Goal: Check status: Check status

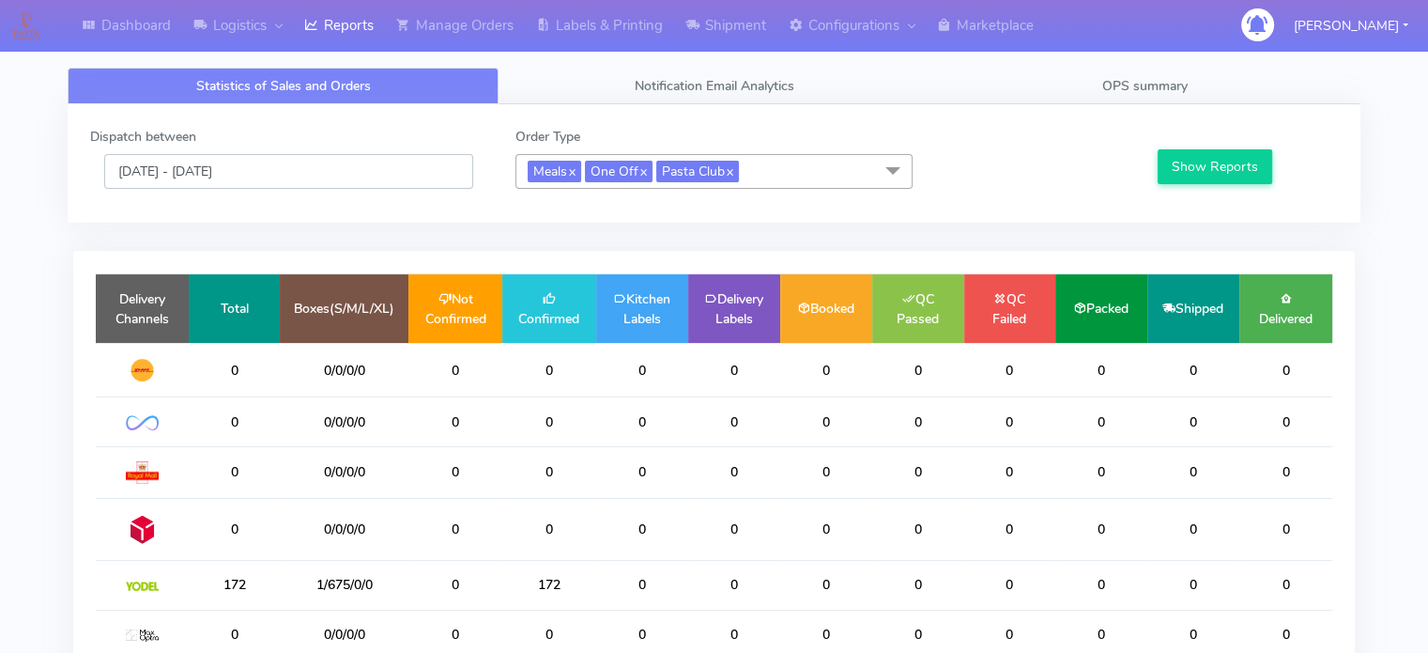
drag, startPoint x: 338, startPoint y: 164, endPoint x: 338, endPoint y: 176, distance: 11.3
click at [338, 164] on input "[DATE] - [DATE]" at bounding box center [288, 171] width 369 height 35
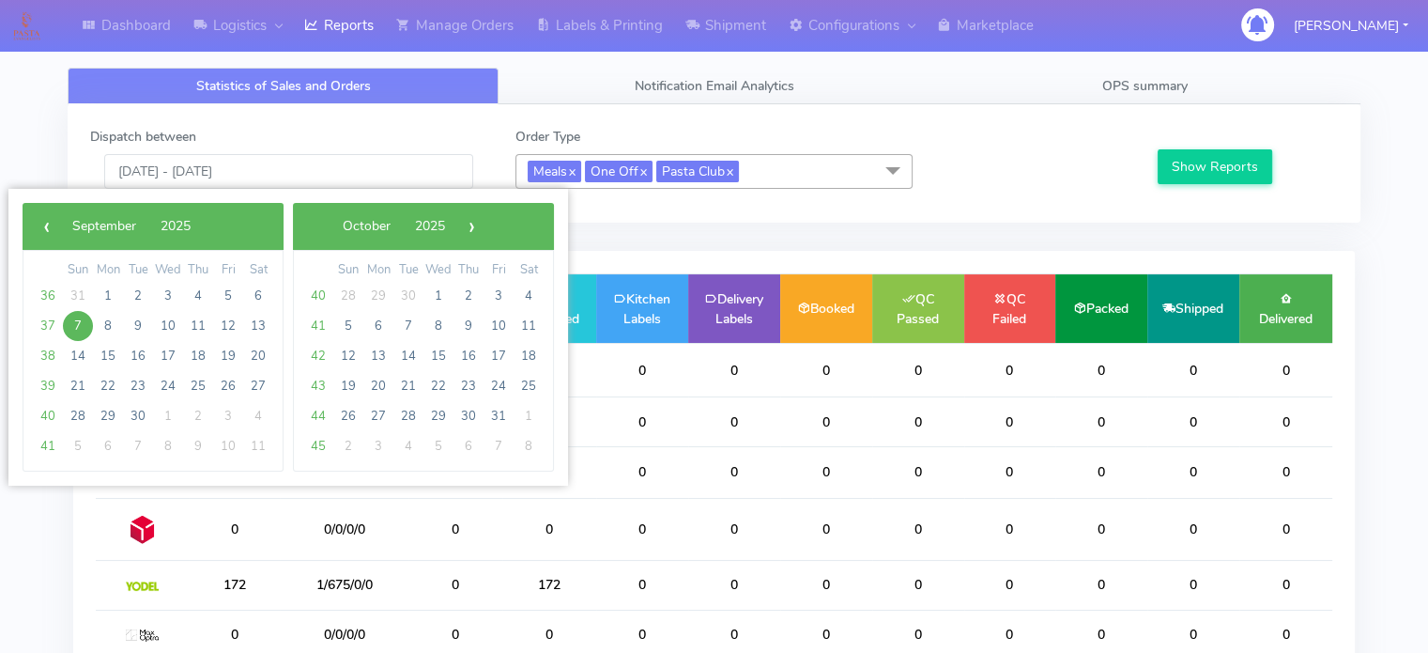
click at [72, 322] on span "7" at bounding box center [78, 326] width 30 height 30
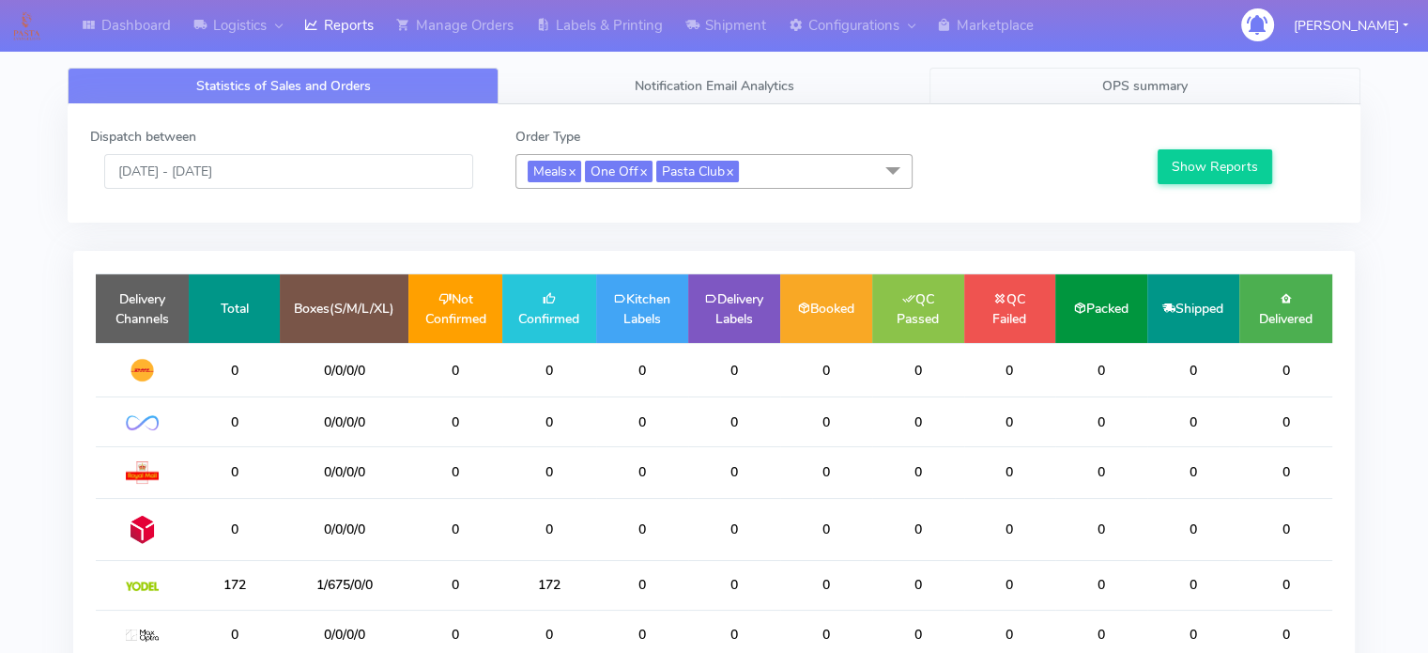
click at [1152, 74] on link "OPS summary" at bounding box center [1145, 86] width 431 height 37
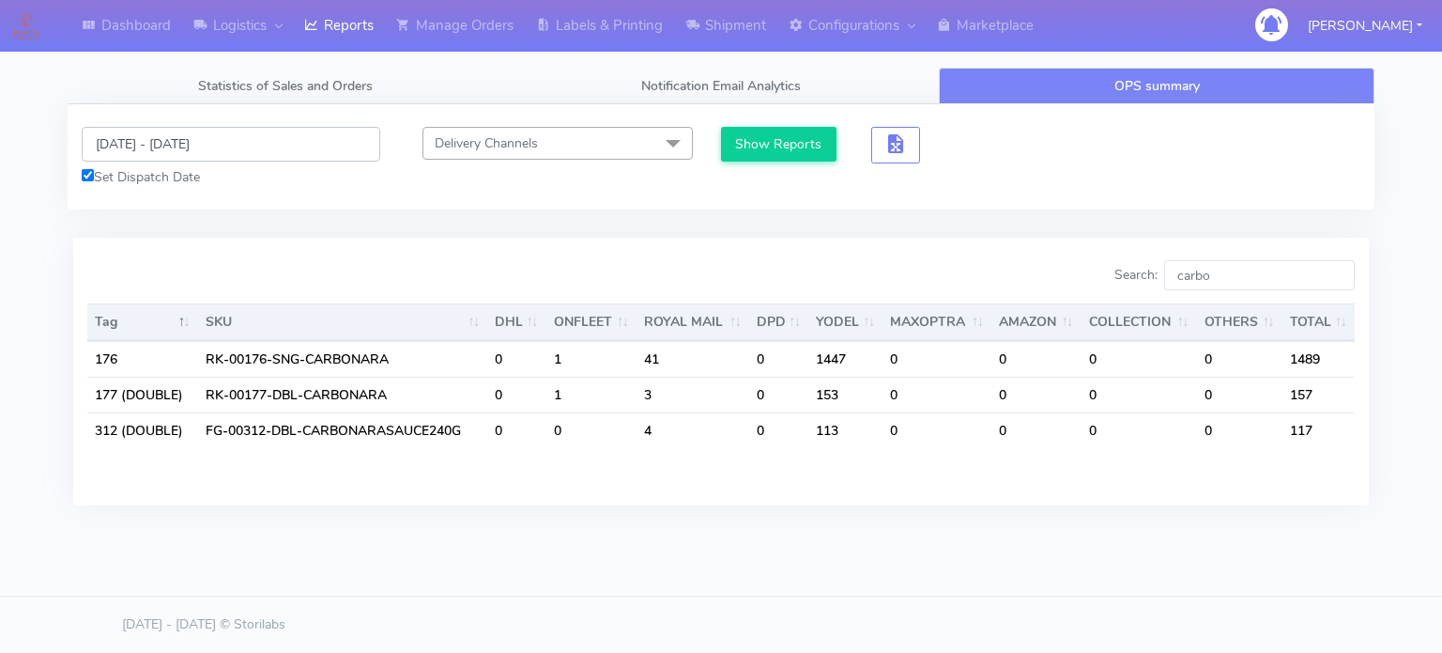
click at [265, 133] on input "[DATE] - [DATE]" at bounding box center [231, 144] width 299 height 35
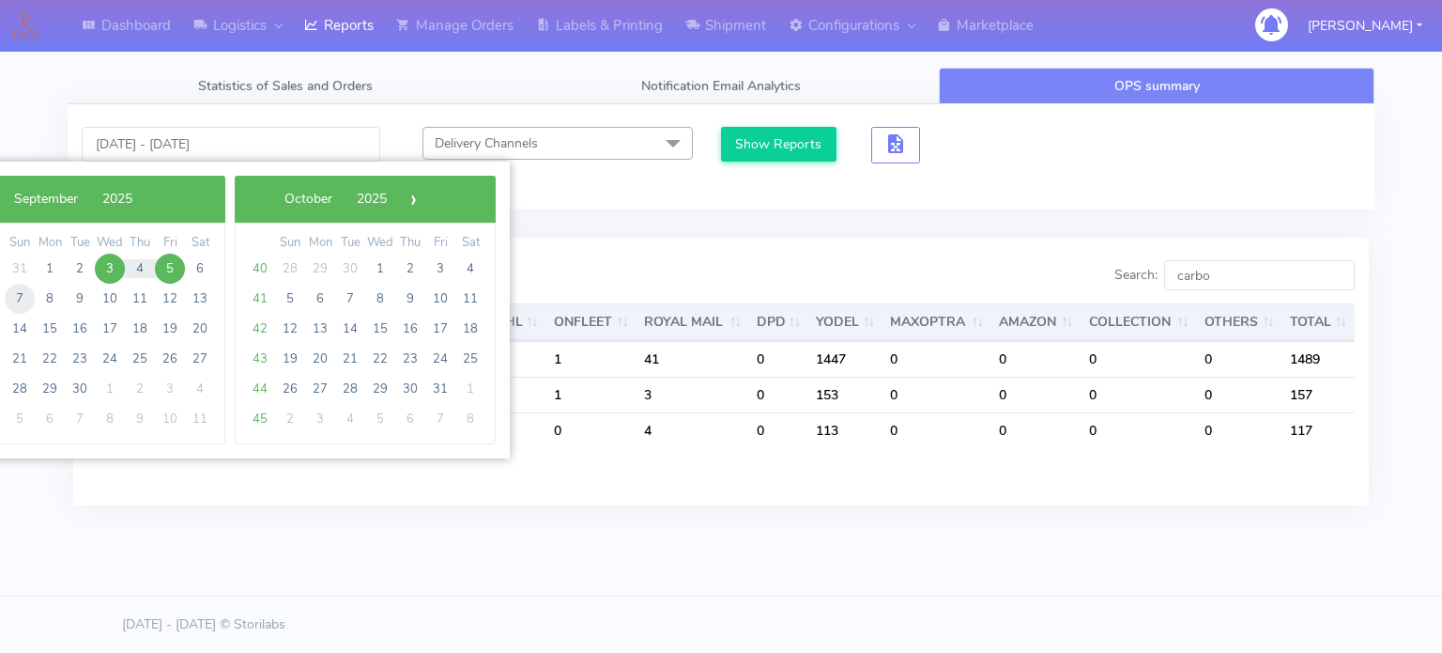
click at [18, 296] on span "7" at bounding box center [20, 299] width 30 height 30
type input "[DATE] - [DATE]"
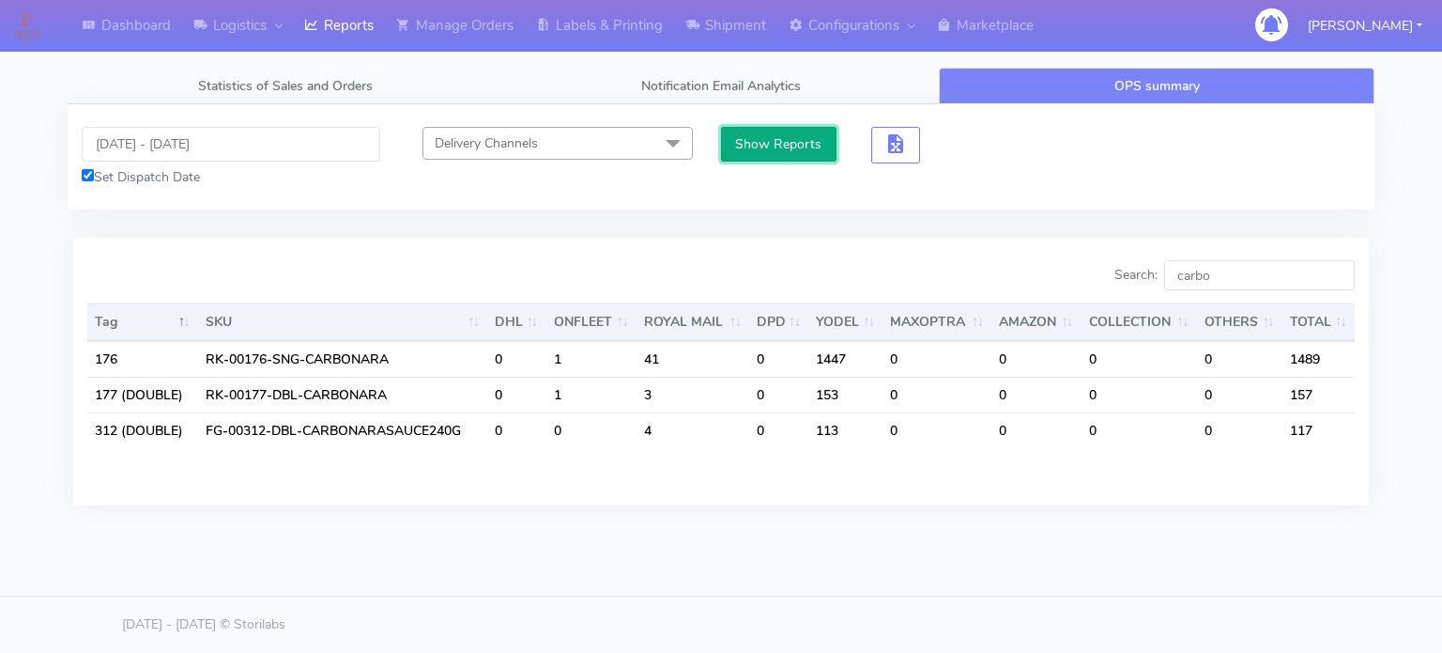
click at [803, 145] on button "Show Reports" at bounding box center [778, 144] width 115 height 35
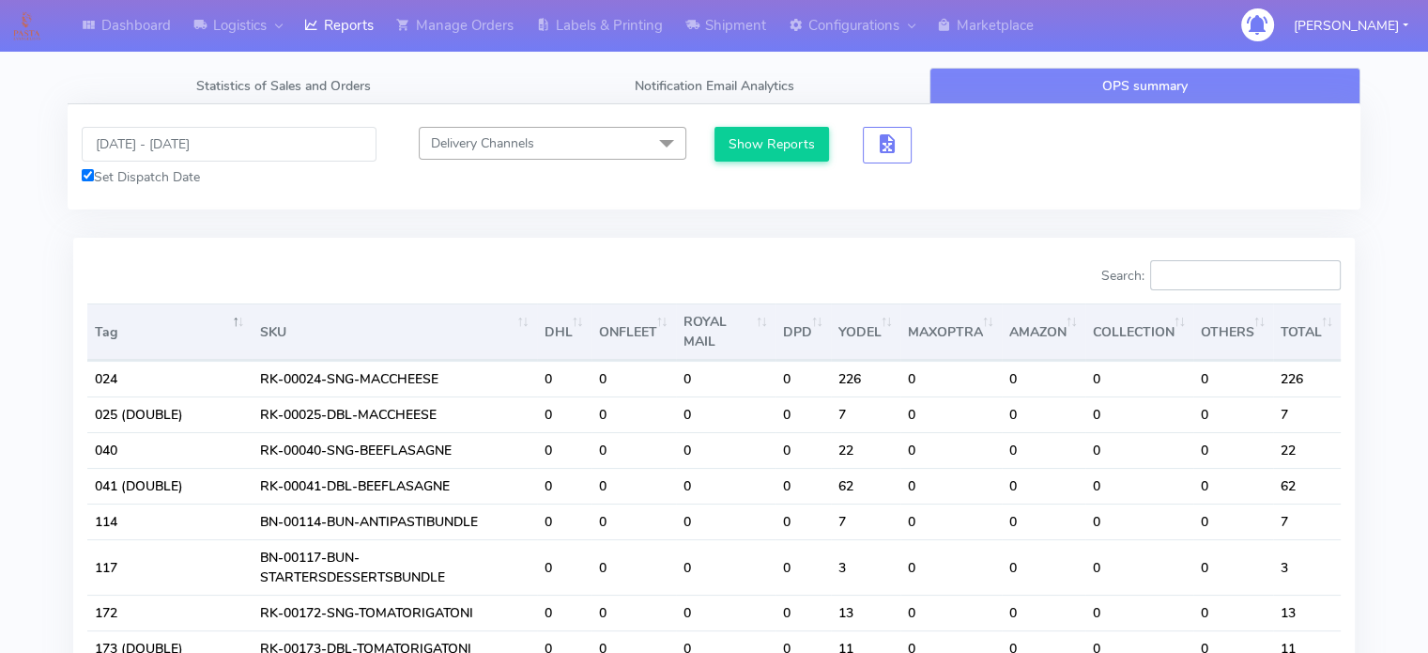
click at [1277, 266] on input "Search:" at bounding box center [1245, 275] width 191 height 30
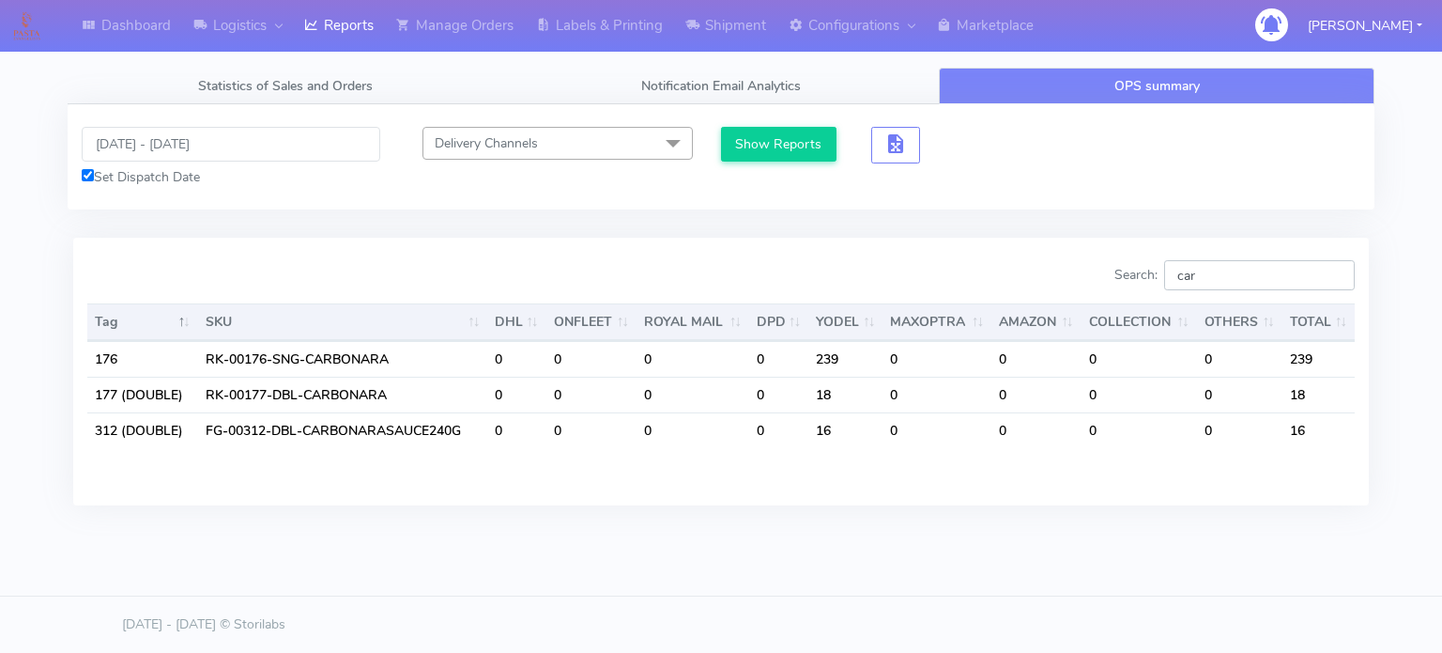
type input "car"
click at [266, 148] on input "[DATE] - [DATE]" at bounding box center [231, 144] width 299 height 35
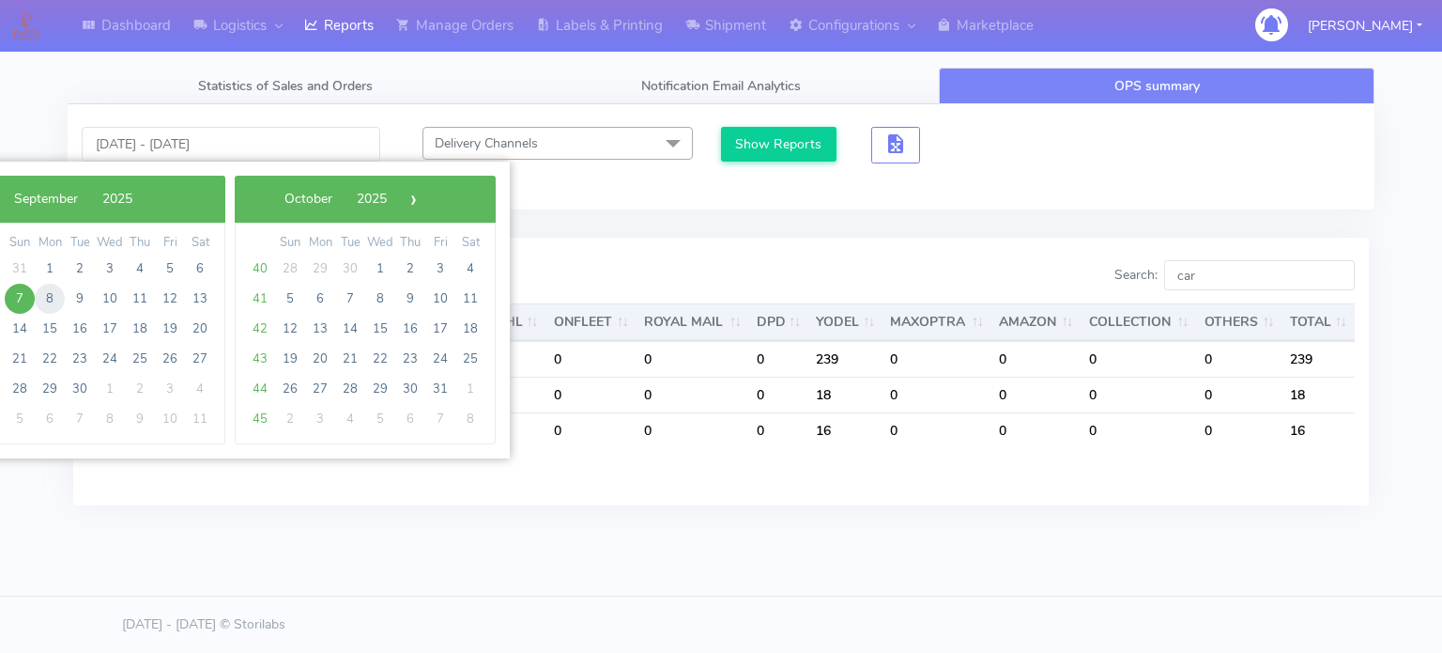
click at [45, 296] on span "8" at bounding box center [50, 299] width 30 height 30
type input "[DATE] - [DATE]"
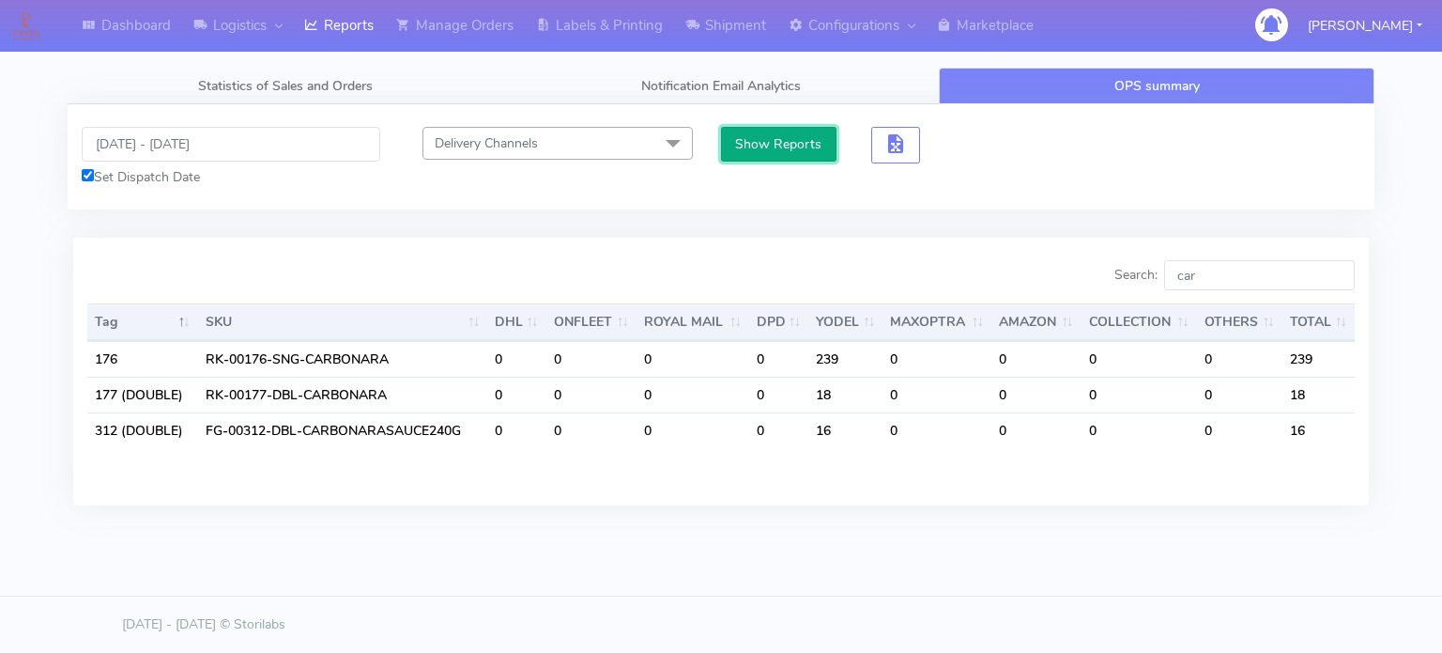
click at [806, 141] on button "Show Reports" at bounding box center [778, 144] width 115 height 35
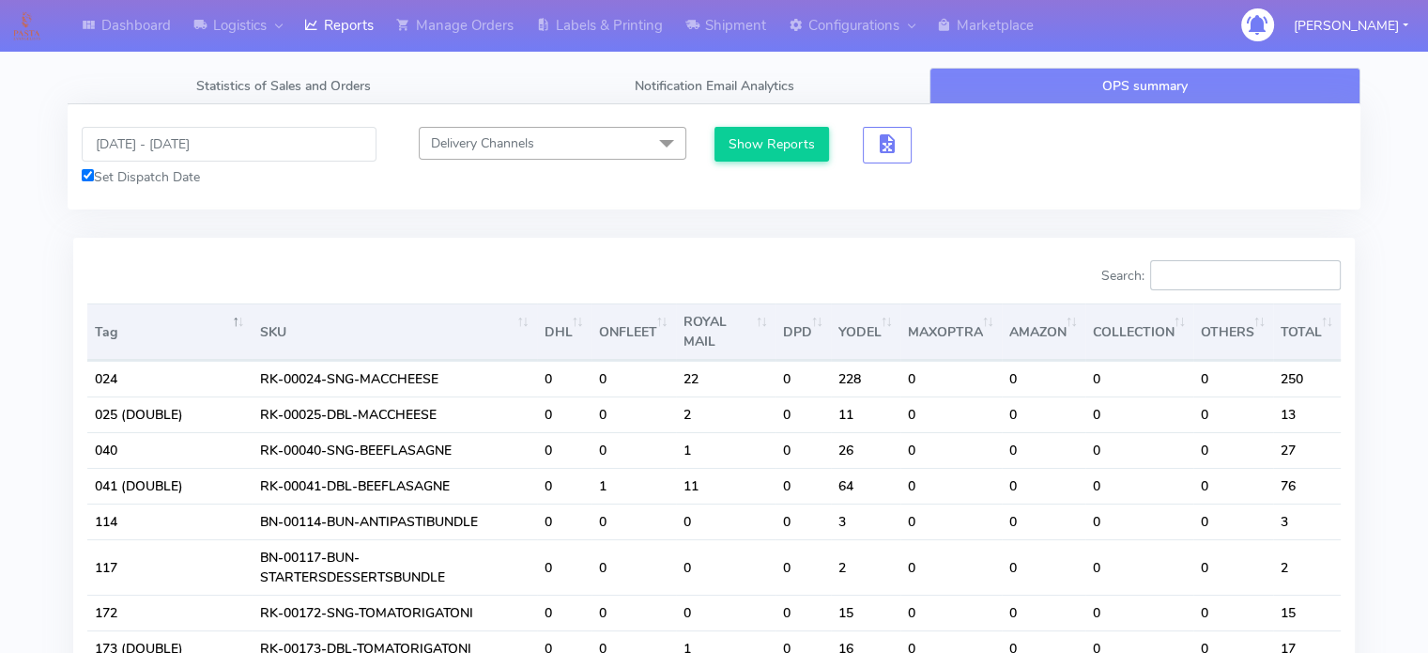
click at [1277, 262] on input "Search:" at bounding box center [1245, 275] width 191 height 30
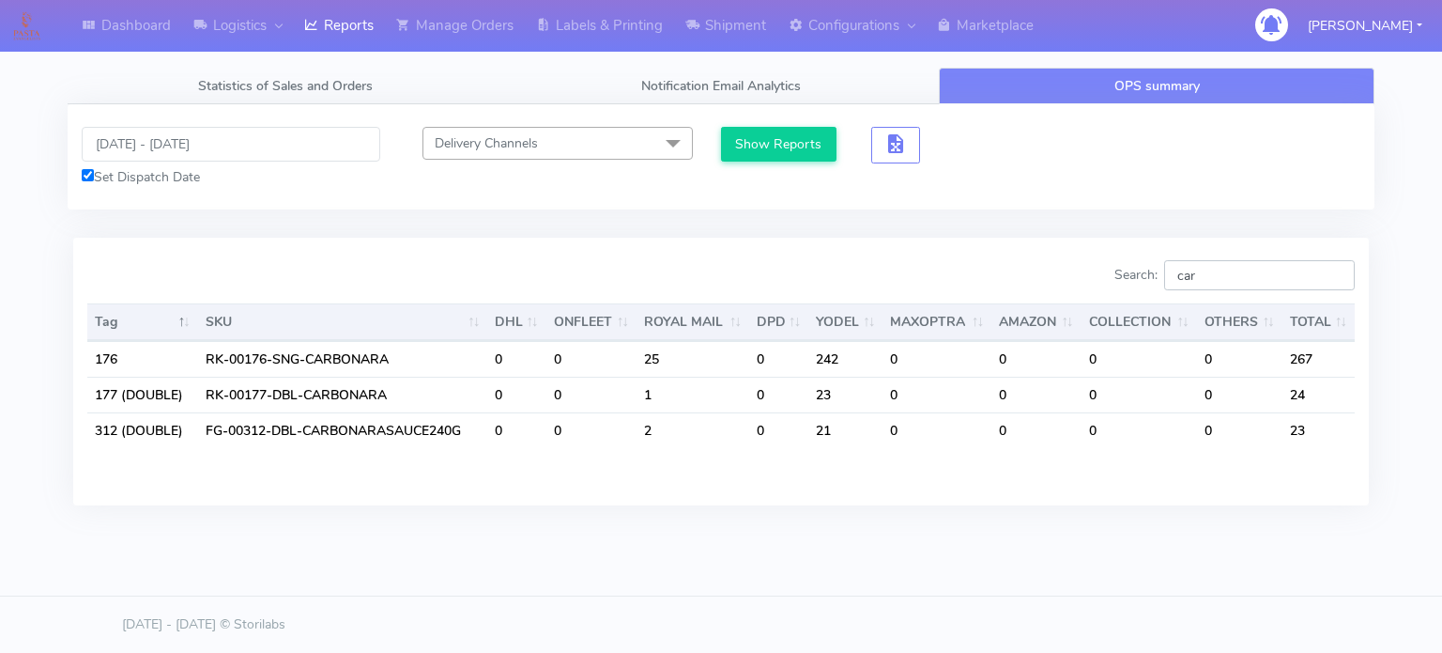
type input "car"
click at [310, 142] on input "[DATE] - [DATE]" at bounding box center [231, 144] width 299 height 35
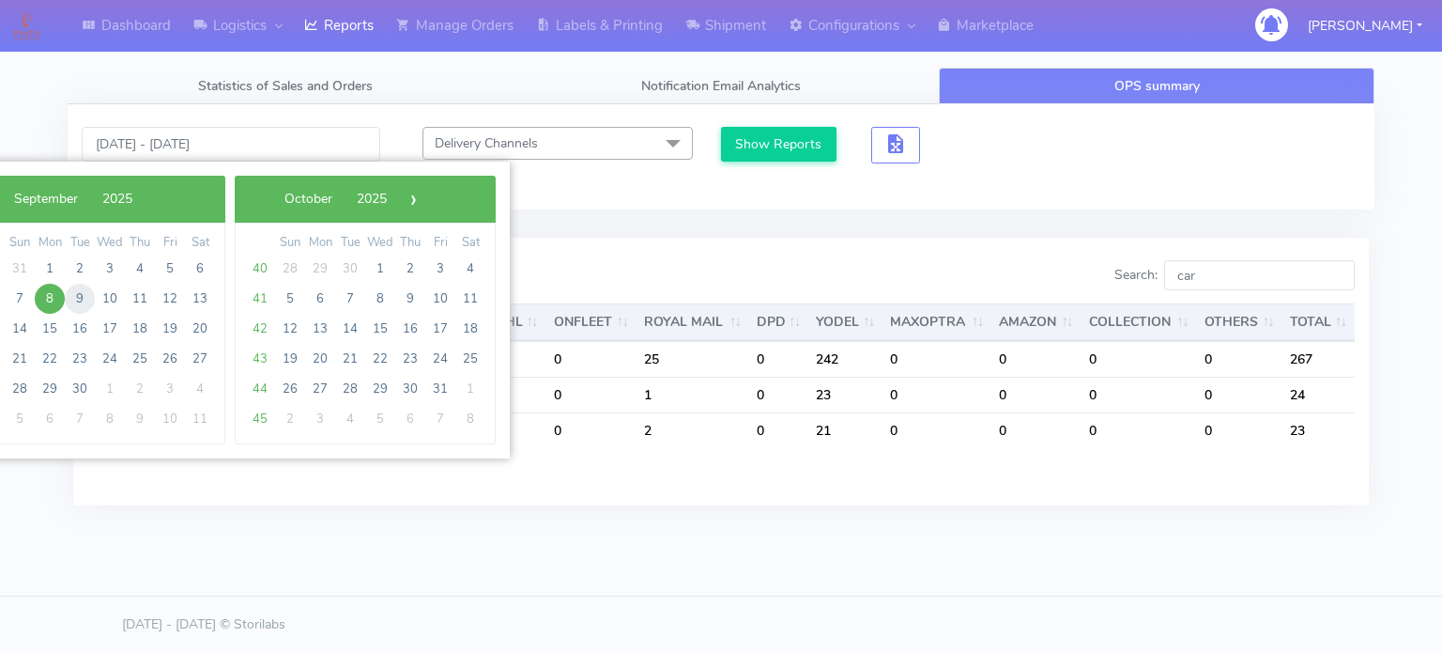
click at [80, 298] on span "9" at bounding box center [80, 299] width 30 height 30
type input "[DATE] - [DATE]"
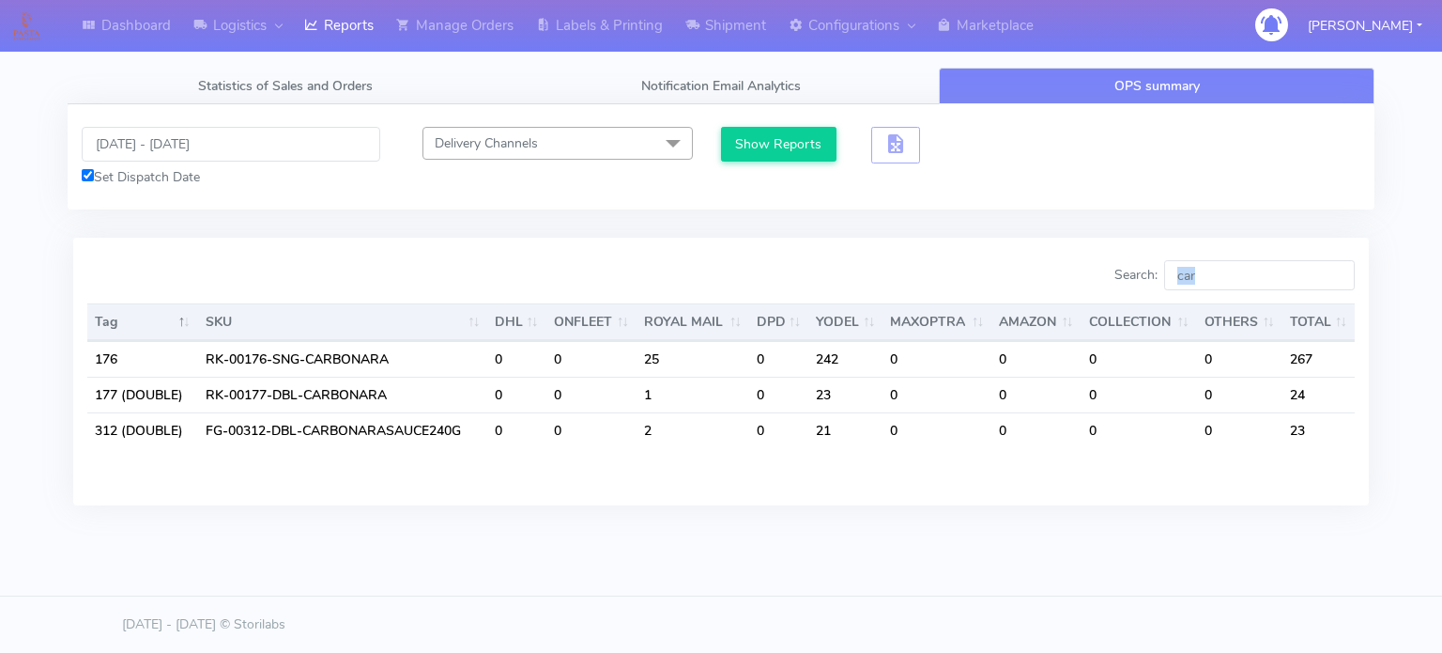
click at [80, 298] on div "Tag SKU DHL ONFLEET ROYAL MAIL DPD YODEL MAXOPTRA AMAZON COLLECTION OTHERS TOTA…" at bounding box center [721, 390] width 1296 height 184
click at [800, 142] on button "Show Reports" at bounding box center [778, 144] width 115 height 35
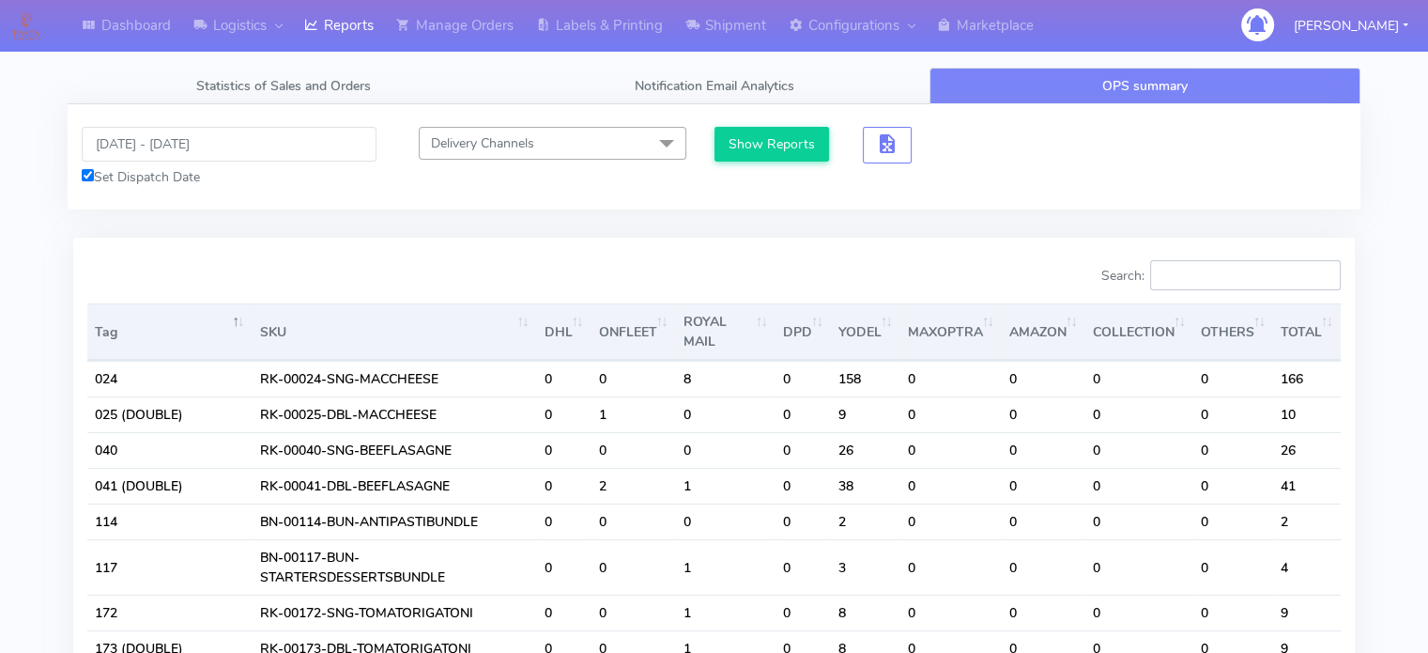
click at [1232, 274] on input "Search:" at bounding box center [1245, 275] width 191 height 30
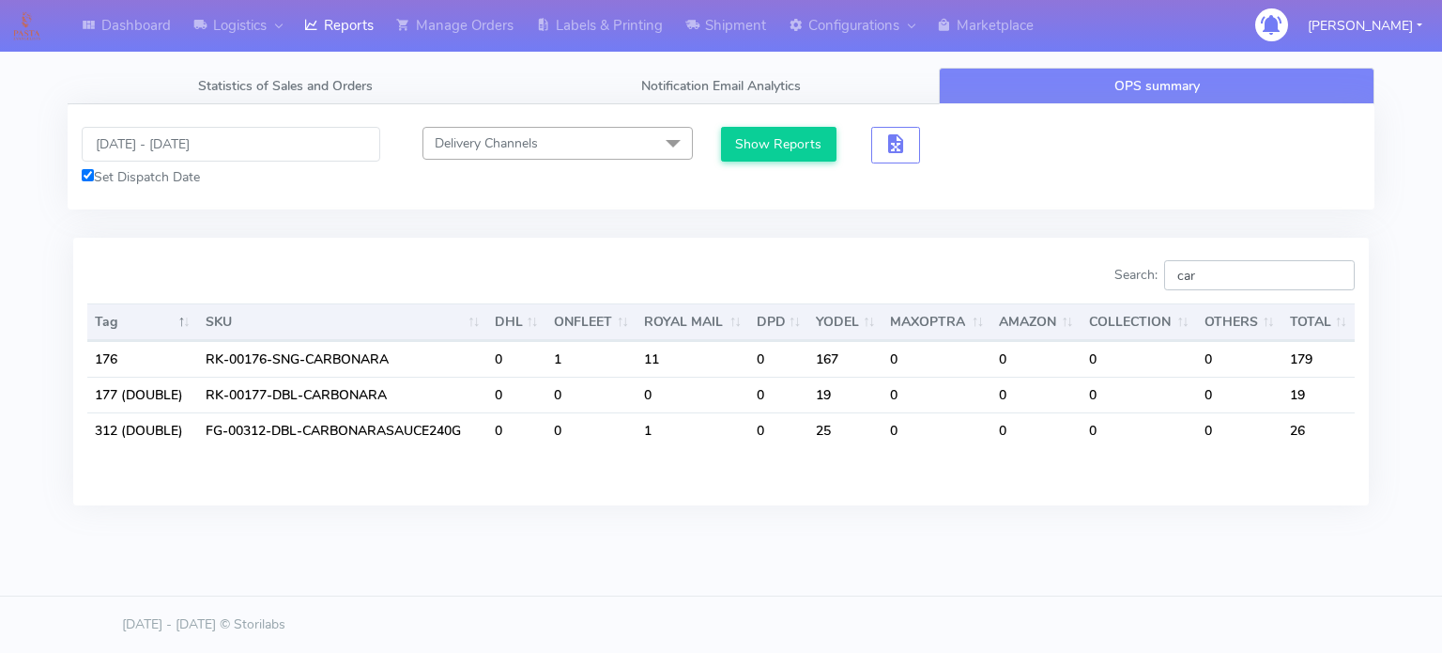
type input "car"
click at [978, 267] on div "Search: car" at bounding box center [1045, 279] width 620 height 38
